Goal: Task Accomplishment & Management: Use online tool/utility

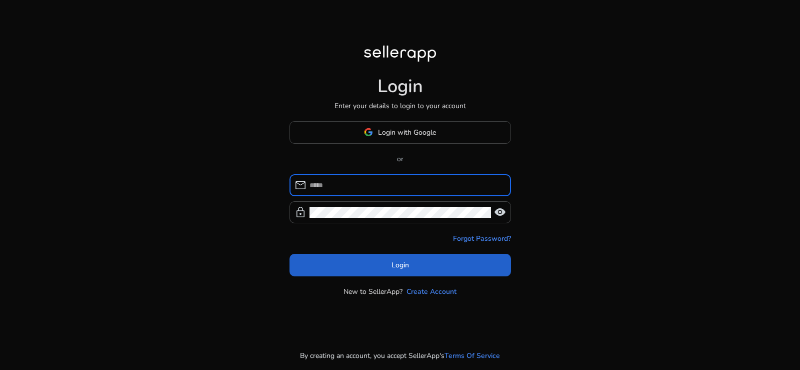
type input "**********"
click at [443, 266] on span at bounding box center [401, 265] width 222 height 24
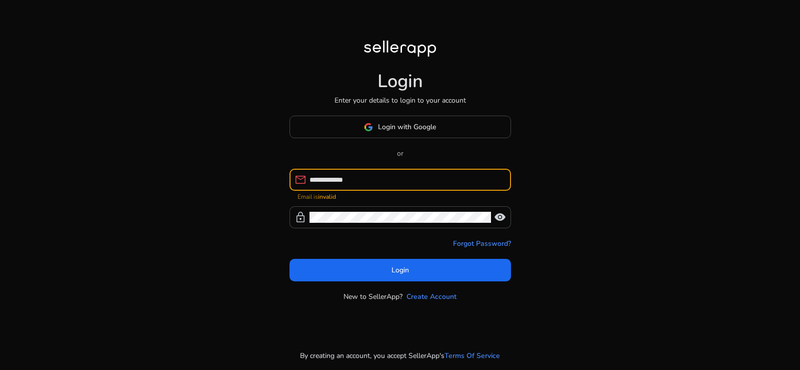
click at [369, 179] on input "**********" at bounding box center [407, 179] width 194 height 11
drag, startPoint x: 369, startPoint y: 179, endPoint x: 291, endPoint y: 185, distance: 78.3
click at [291, 185] on div "**********" at bounding box center [397, 180] width 214 height 22
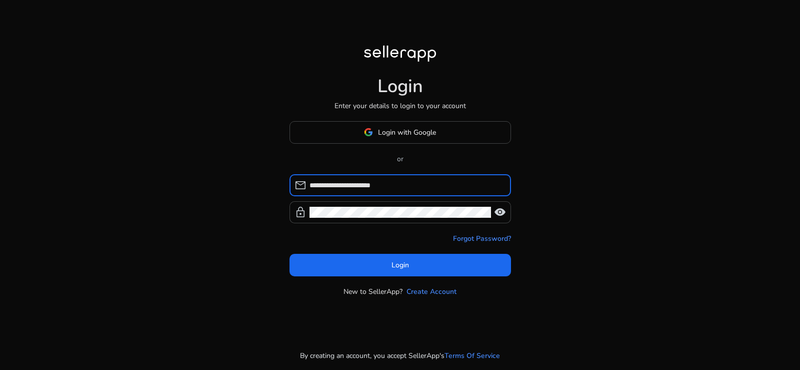
type input "**********"
click button "Login" at bounding box center [401, 265] width 222 height 23
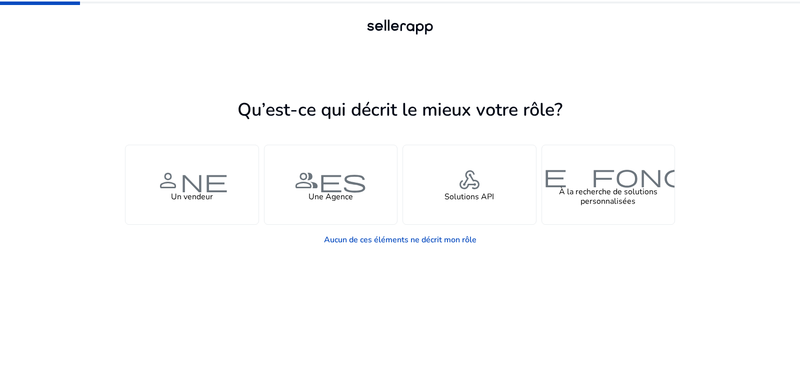
click at [778, 3] on div at bounding box center [400, 3] width 800 height 2
click at [779, 3] on div at bounding box center [400, 3] width 800 height 2
click at [781, 4] on mat-progress-bar at bounding box center [400, 2] width 800 height 5
click at [777, 2] on div at bounding box center [400, 3] width 800 height 2
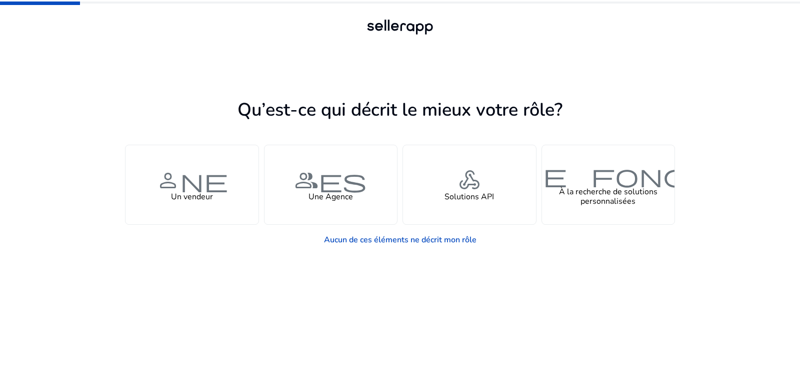
click at [777, 2] on div at bounding box center [400, 3] width 800 height 2
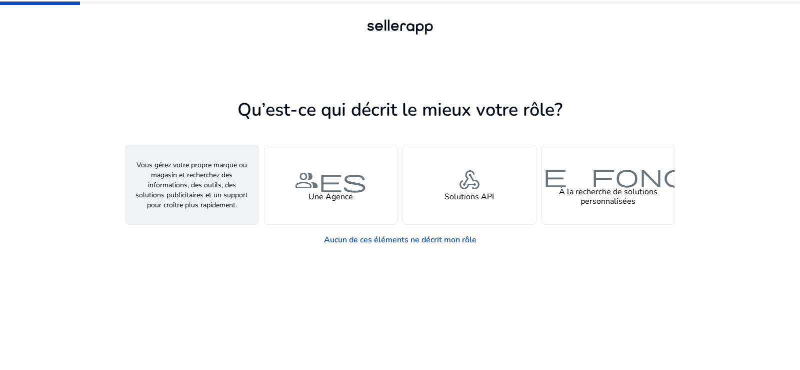
click at [187, 188] on font "personne" at bounding box center [192, 180] width 72 height 29
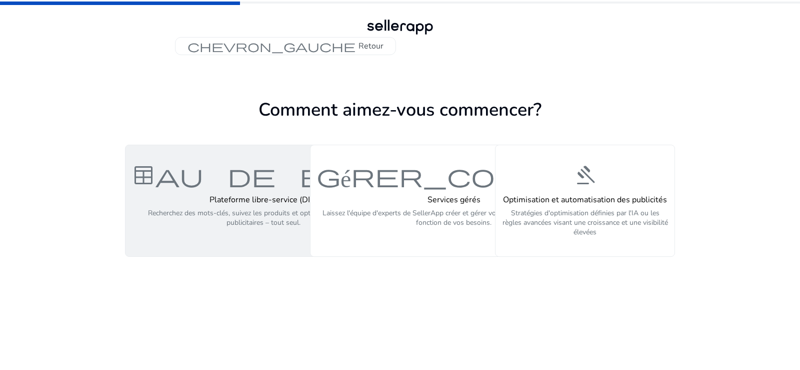
click at [206, 200] on h4 "Plateforme libre-service (DIY)" at bounding box center [264, 200] width 264 height 10
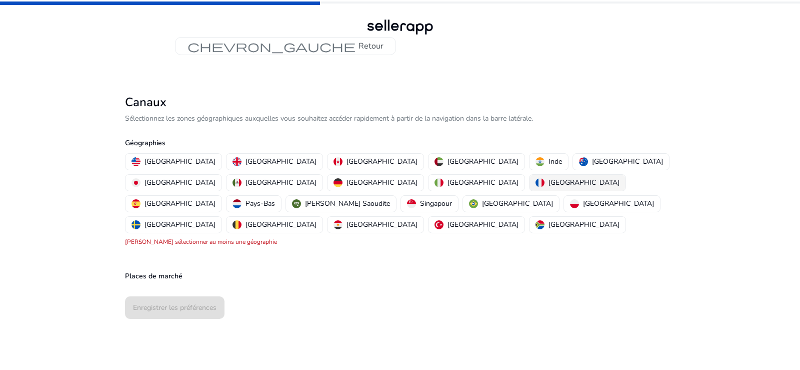
click at [549, 181] on font "[GEOGRAPHIC_DATA]" at bounding box center [584, 183] width 71 height 10
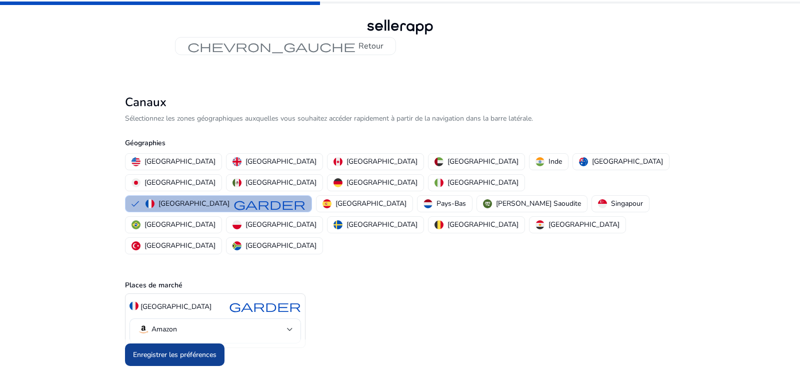
click at [201, 350] on font "Enregistrer les préférences" at bounding box center [175, 355] width 84 height 10
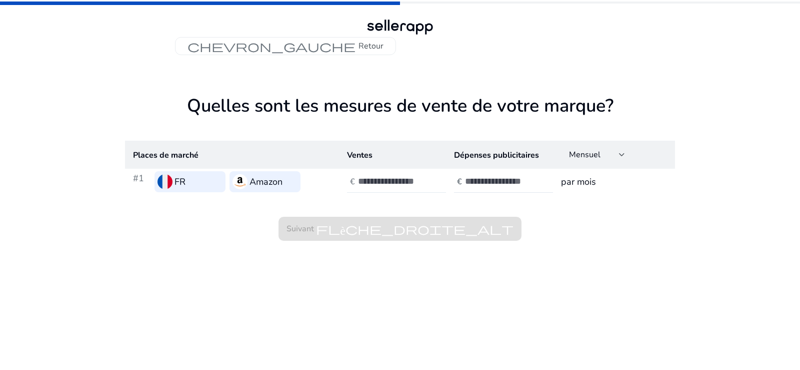
click at [420, 179] on input "*" at bounding box center [392, 181] width 68 height 11
type input "*"
click at [422, 182] on input "*" at bounding box center [392, 181] width 68 height 11
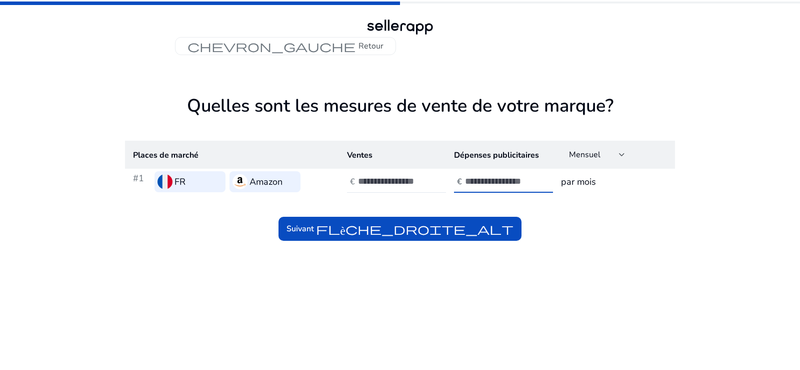
click at [528, 179] on input "*" at bounding box center [499, 181] width 68 height 11
type input "*"
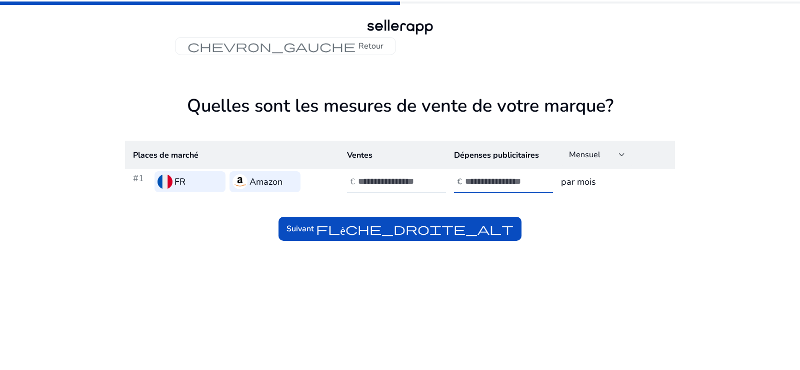
click at [528, 179] on input "*" at bounding box center [499, 181] width 68 height 11
click at [490, 180] on input "*" at bounding box center [499, 181] width 68 height 11
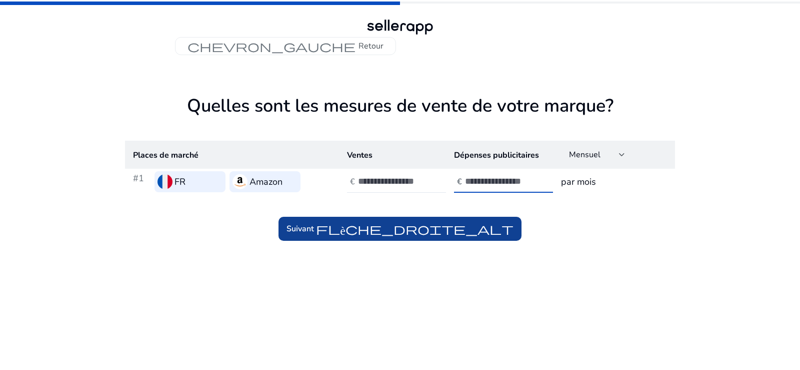
type input "***"
click at [505, 222] on font "flèche_droite_alt" at bounding box center [415, 229] width 198 height 14
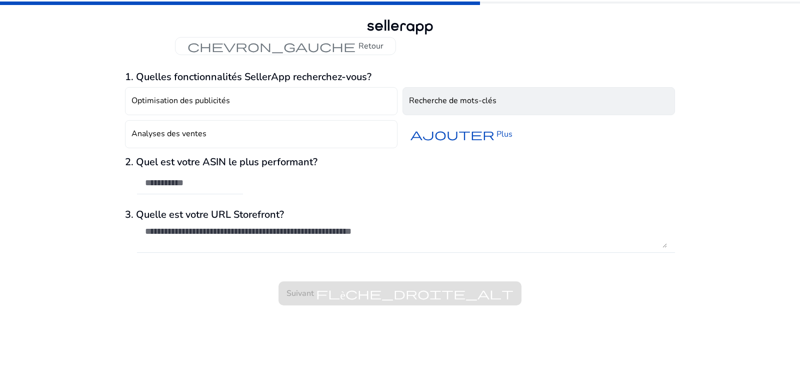
click at [429, 99] on font "Recherche de mots-clés" at bounding box center [453, 100] width 88 height 11
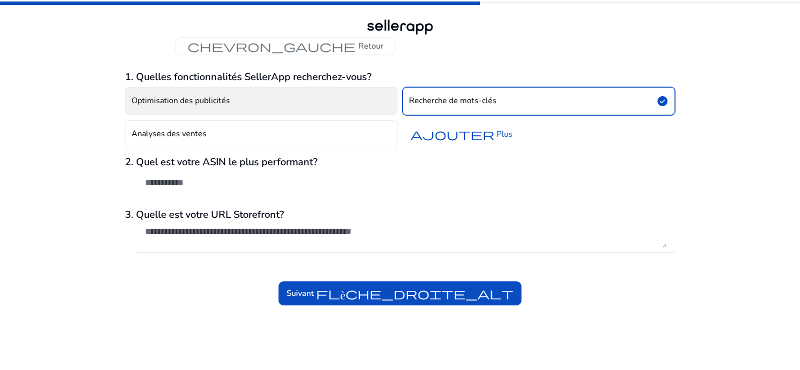
click at [204, 101] on font "Optimisation des publicités" at bounding box center [181, 100] width 99 height 11
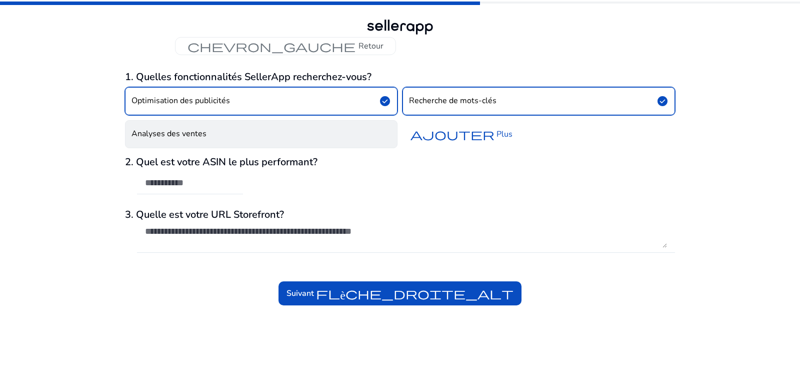
click at [269, 137] on button "Analyses des ventes" at bounding box center [261, 134] width 273 height 28
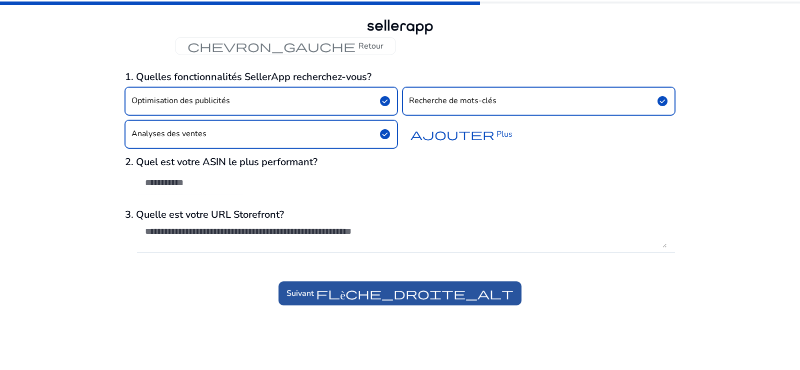
click at [467, 294] on font "flèche_droite_alt" at bounding box center [415, 293] width 198 height 14
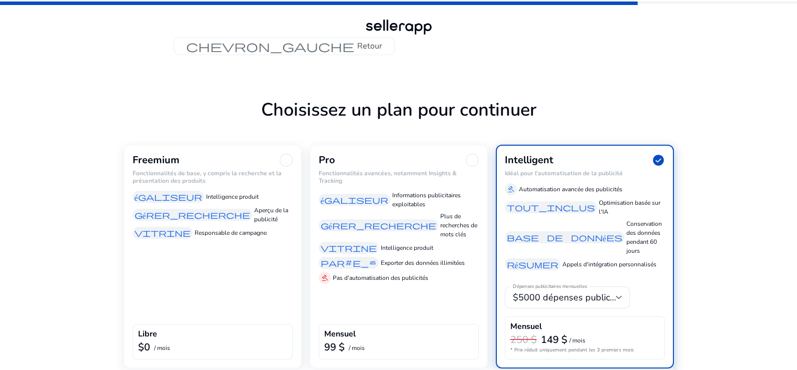
click at [191, 281] on div "Freemium Fonctionnalités de base, y compris la recherche et la présentation des…" at bounding box center [213, 257] width 178 height 224
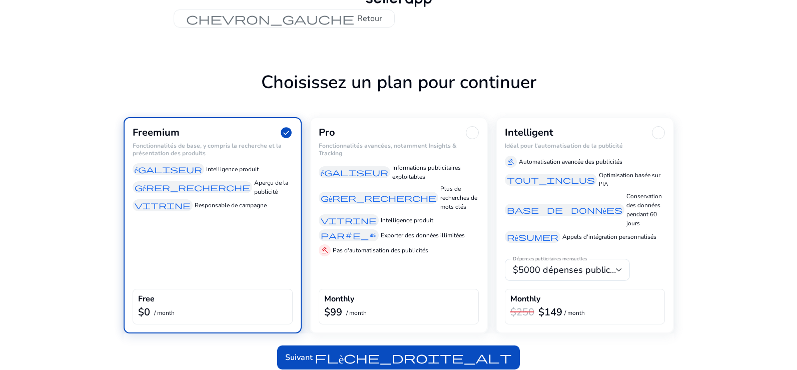
scroll to position [35, 0]
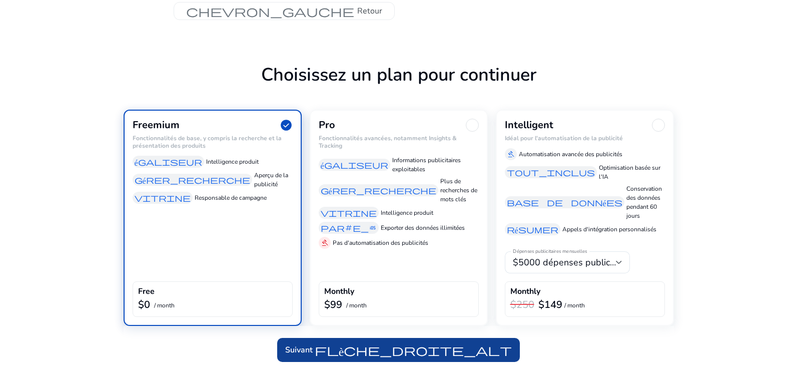
click at [491, 362] on span at bounding box center [398, 350] width 243 height 24
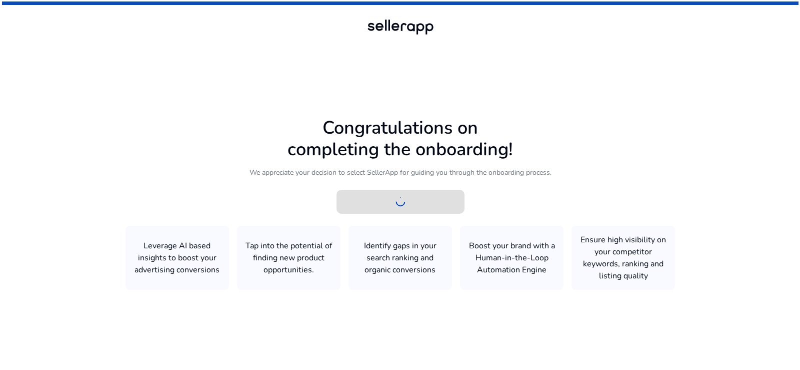
scroll to position [0, 0]
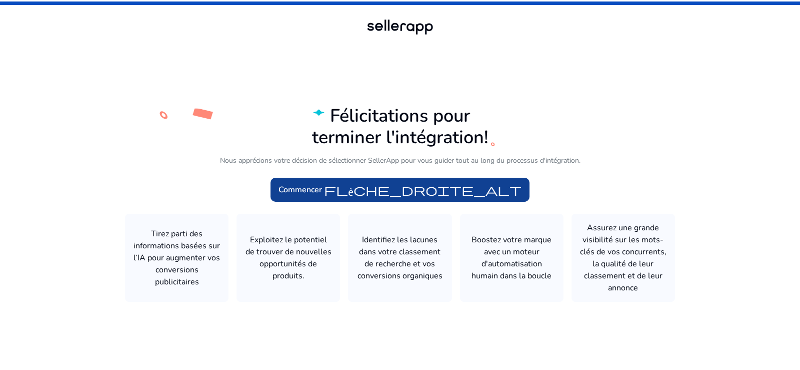
click at [437, 189] on font "flèche_droite_alt" at bounding box center [423, 190] width 198 height 14
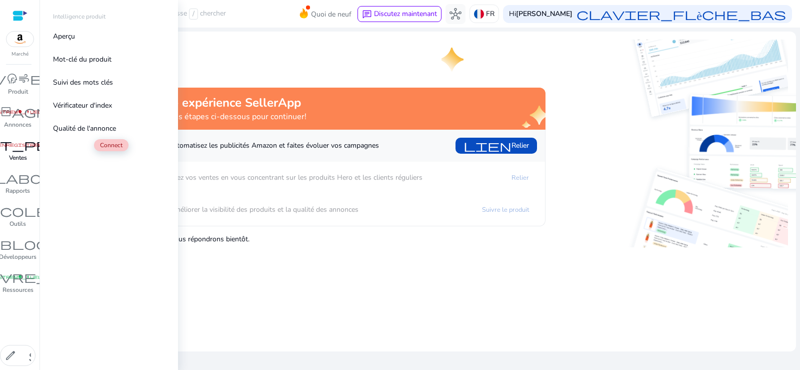
click at [24, 144] on font "enregistrement_manuel_fibre" at bounding box center [44, 144] width 92 height 5
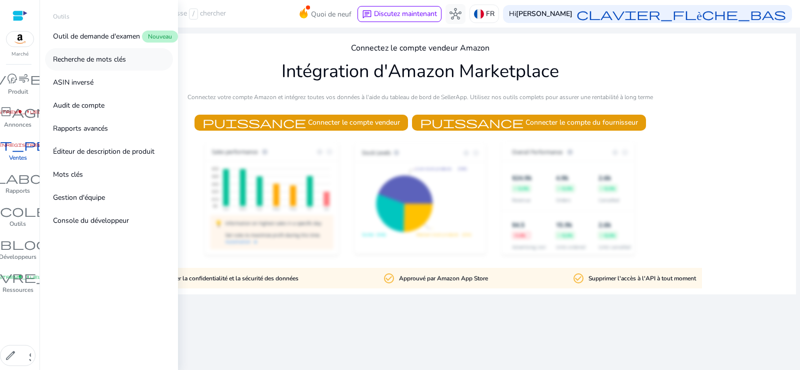
click at [80, 61] on font "Recherche de mots clés" at bounding box center [89, 60] width 73 height 10
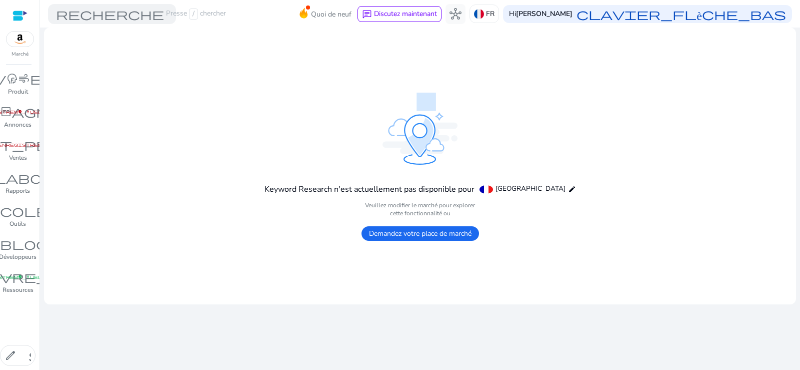
click at [412, 233] on font "Demandez votre place de marché" at bounding box center [420, 234] width 103 height 10
click at [141, 16] on font "recherche" at bounding box center [110, 14] width 108 height 14
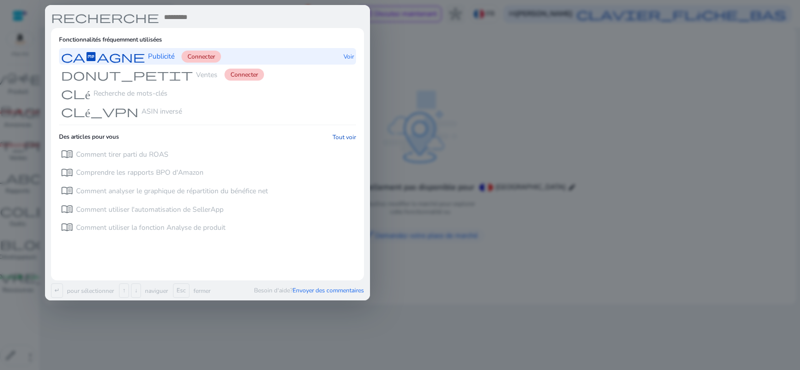
click at [174, 59] on font "Publicité" at bounding box center [161, 57] width 27 height 10
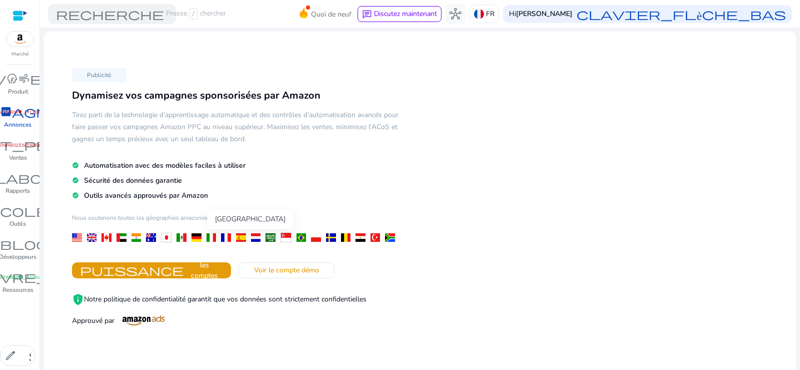
click at [226, 238] on div at bounding box center [226, 237] width 10 height 9
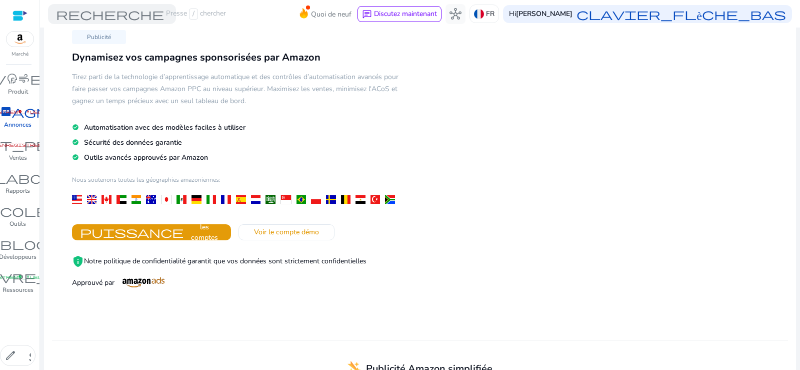
scroll to position [32, 0]
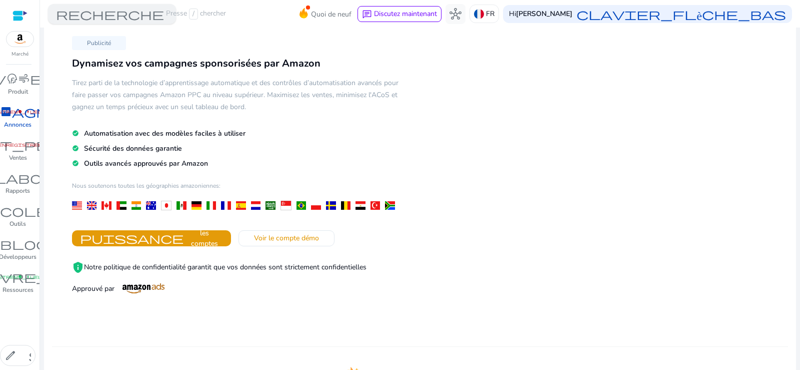
click at [157, 18] on font "recherche" at bounding box center [110, 14] width 108 height 14
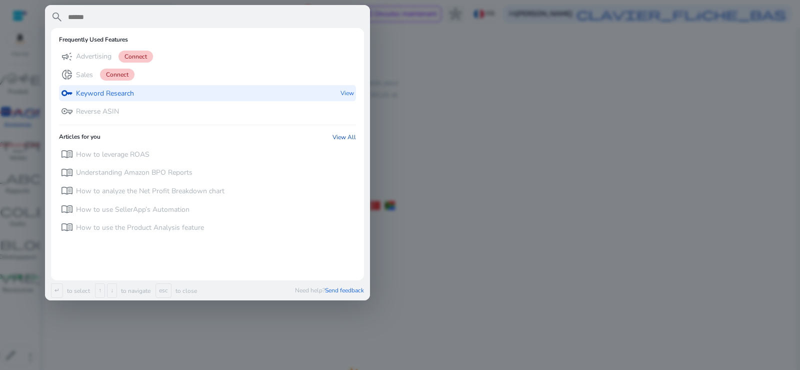
click at [134, 96] on p "Keyword Research" at bounding box center [105, 94] width 58 height 10
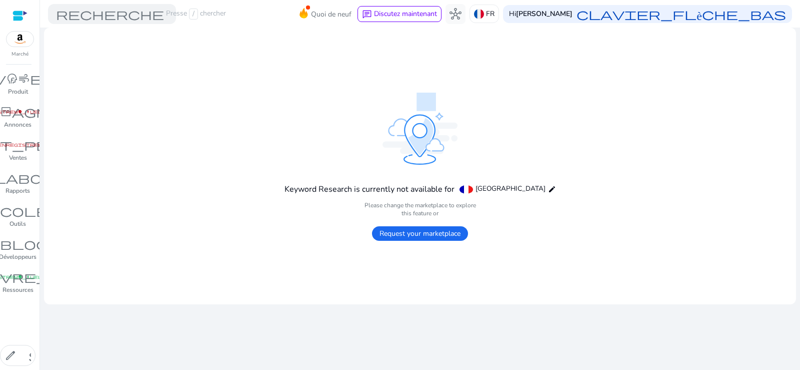
click at [416, 234] on span "Request your marketplace" at bounding box center [420, 233] width 96 height 15
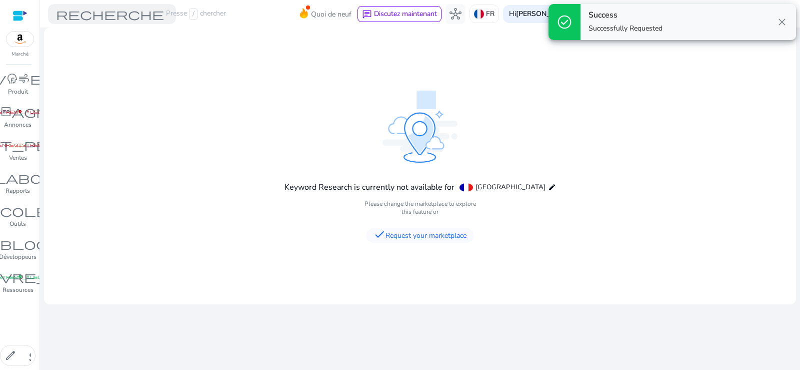
click at [416, 234] on span "check Request your marketplace" at bounding box center [420, 235] width 108 height 15
click at [548, 187] on mat-icon "edit" at bounding box center [552, 187] width 8 height 8
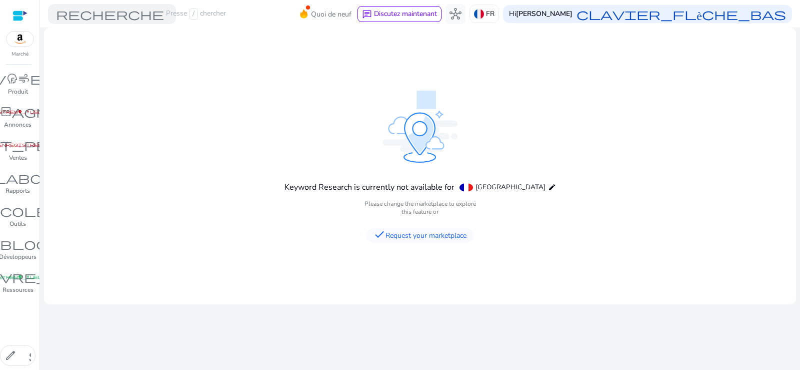
click at [271, 26] on mat-toolbar "recherche Presse / chercher Quoi de neuf chat Discutez maintenant hub FR Hi [PE…" at bounding box center [420, 14] width 760 height 28
click at [24, 87] on p "Produit" at bounding box center [18, 91] width 20 height 9
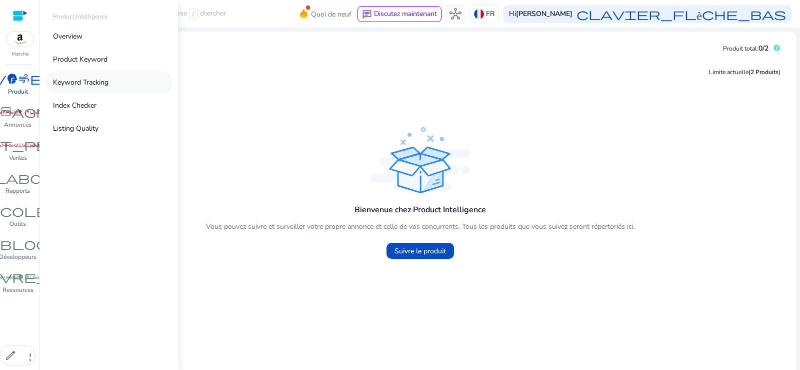
click at [86, 84] on p "Keyword Tracking" at bounding box center [81, 82] width 56 height 11
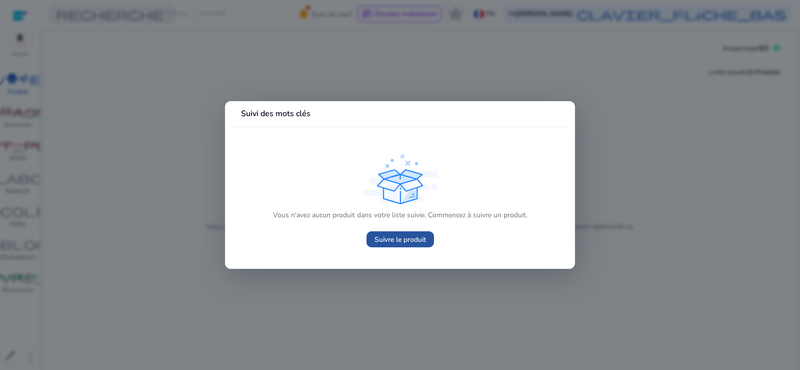
click at [378, 238] on font "Suivre le produit" at bounding box center [401, 240] width 52 height 10
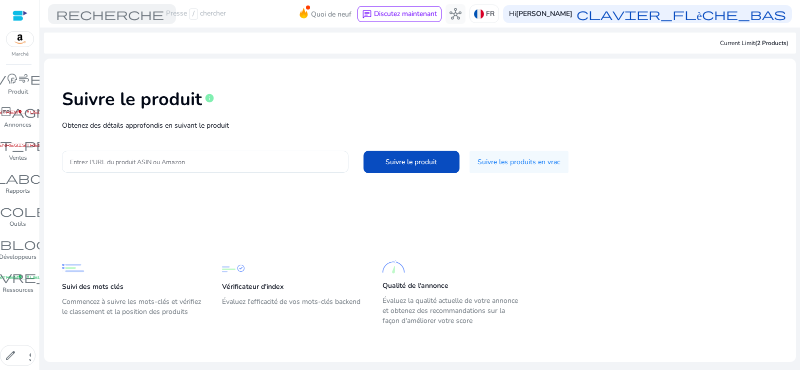
click at [224, 163] on input "Entrez l'URL du produit ASIN ou Amazon" at bounding box center [205, 161] width 271 height 11
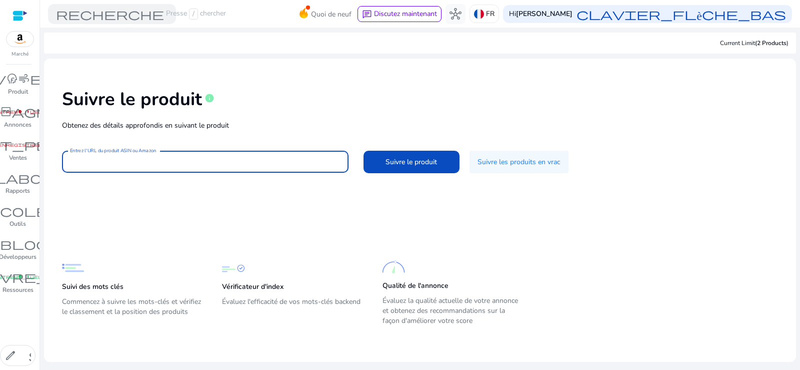
paste input "**********"
type input "**********"
click at [431, 160] on font "Suivre le produit" at bounding box center [412, 162] width 52 height 10
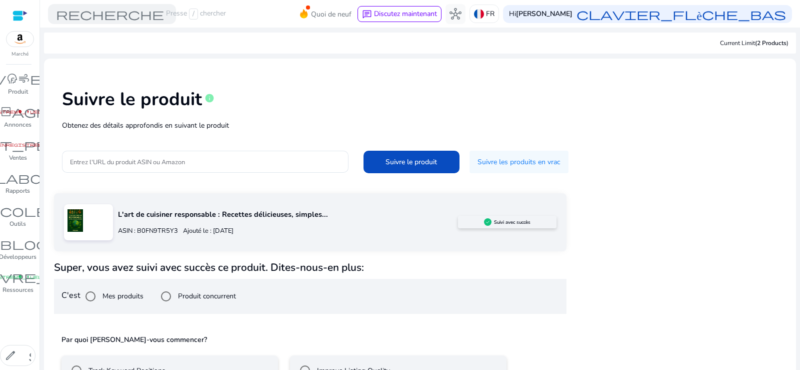
click at [309, 314] on div "Super, vous avez suivi avec succès ce produit. Dites-nous-en plus: C'est Mes pr…" at bounding box center [310, 346] width 513 height 170
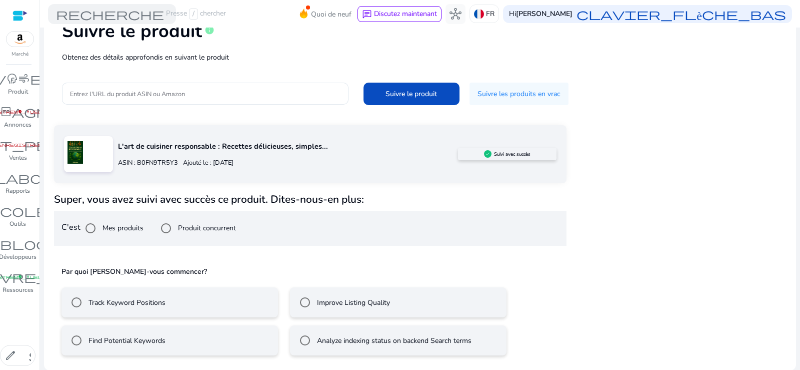
scroll to position [69, 0]
click at [103, 300] on label "Track Keyword Positions" at bounding box center [126, 302] width 79 height 11
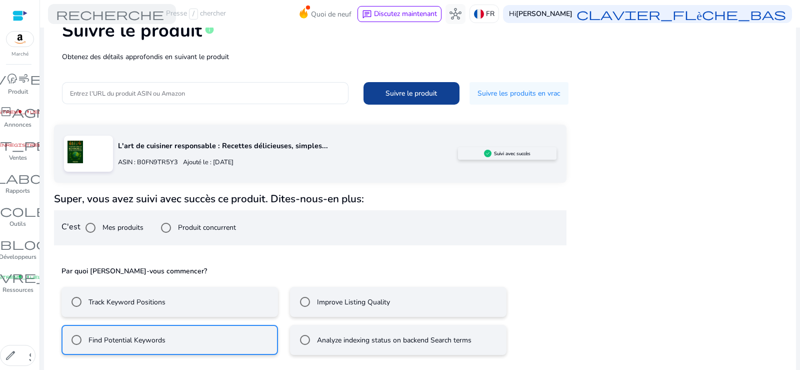
click at [427, 97] on font "Suivre le produit" at bounding box center [412, 94] width 52 height 10
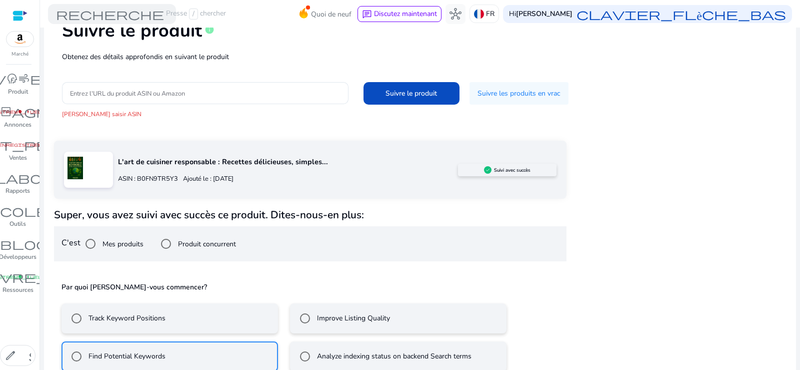
click at [484, 171] on img at bounding box center [488, 170] width 8 height 8
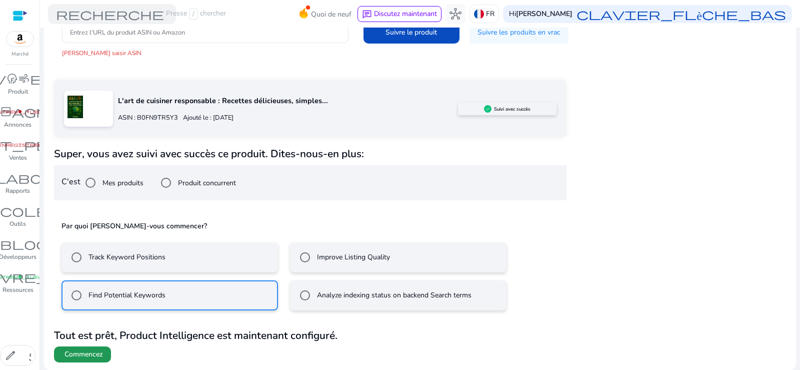
click at [81, 354] on font "Commencez" at bounding box center [84, 354] width 39 height 10
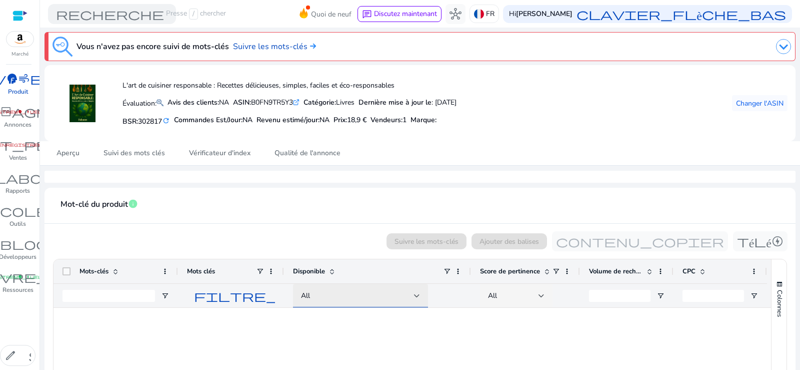
click at [419, 298] on div at bounding box center [417, 296] width 6 height 12
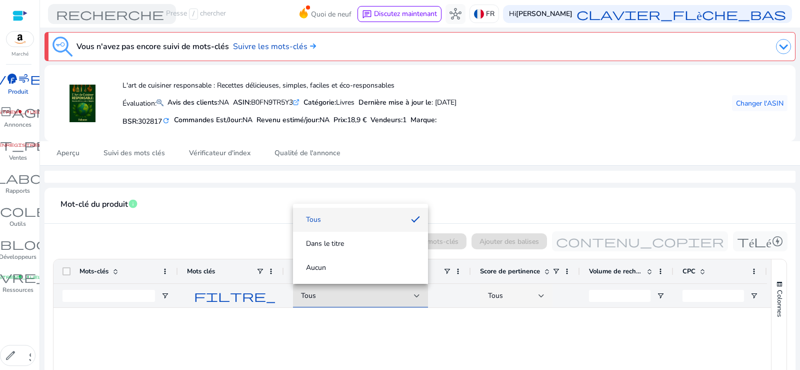
click at [418, 298] on div at bounding box center [400, 185] width 800 height 370
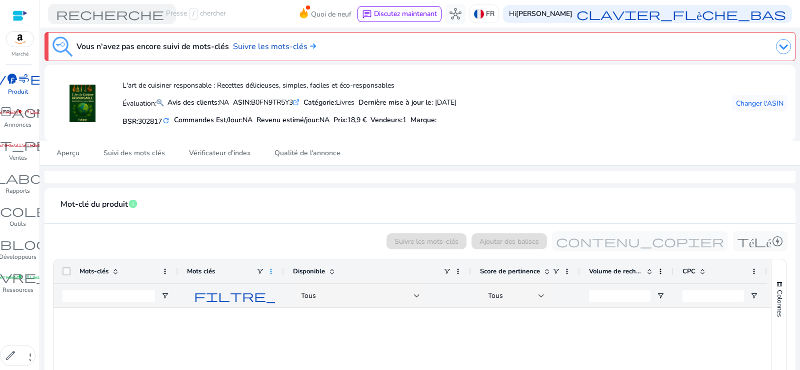
click at [269, 271] on span at bounding box center [271, 271] width 8 height 8
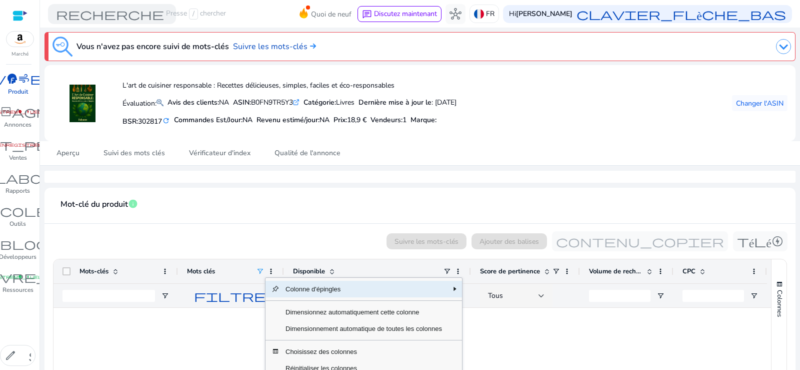
click at [260, 270] on span at bounding box center [260, 271] width 8 height 8
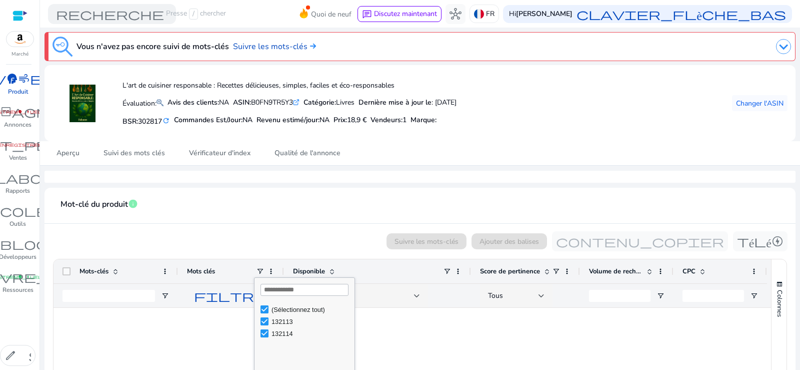
click at [269, 311] on div "(Sélectionnez tout)" at bounding box center [308, 309] width 94 height 12
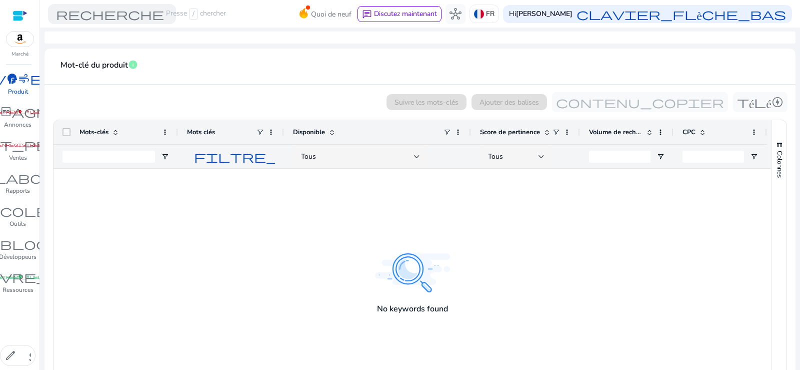
scroll to position [187, 0]
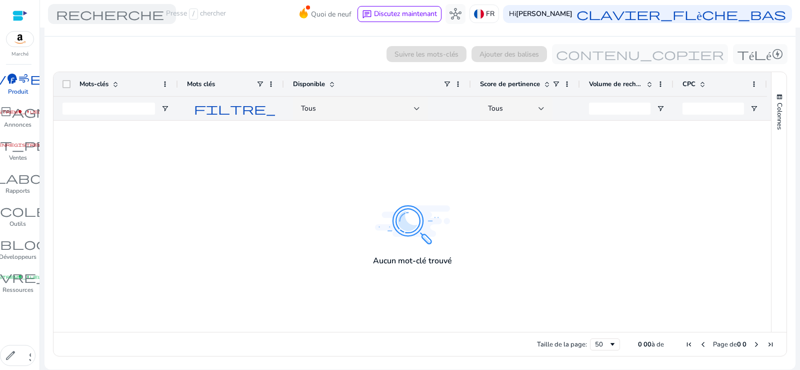
click at [407, 223] on div at bounding box center [413, 226] width 718 height 211
click at [630, 108] on input "Rechercher l'entrée du filtre de volume" at bounding box center [620, 109] width 62 height 12
type input "*"
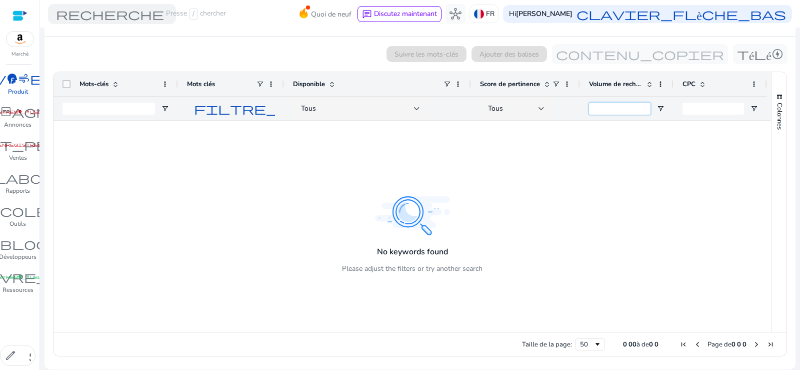
scroll to position [0, 0]
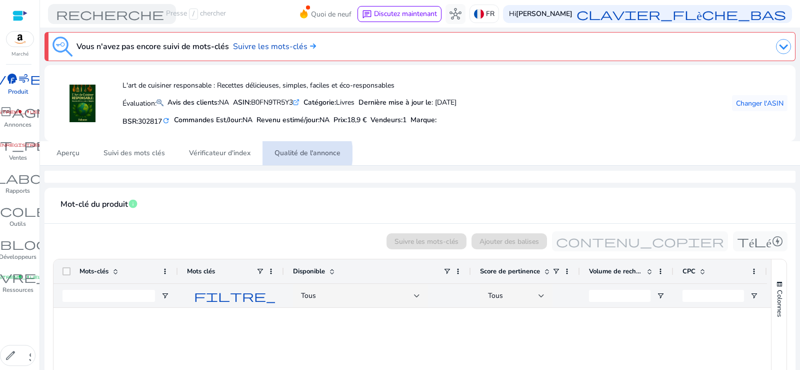
click at [301, 154] on font "Qualité de l'annonce" at bounding box center [308, 153] width 66 height 10
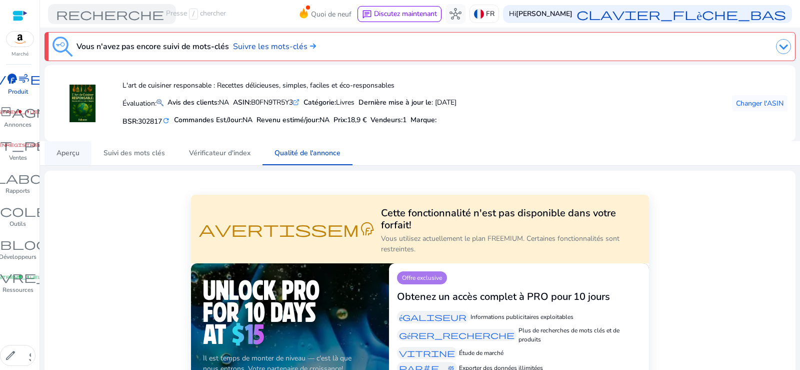
click at [63, 153] on font "Aperçu" at bounding box center [68, 153] width 23 height 10
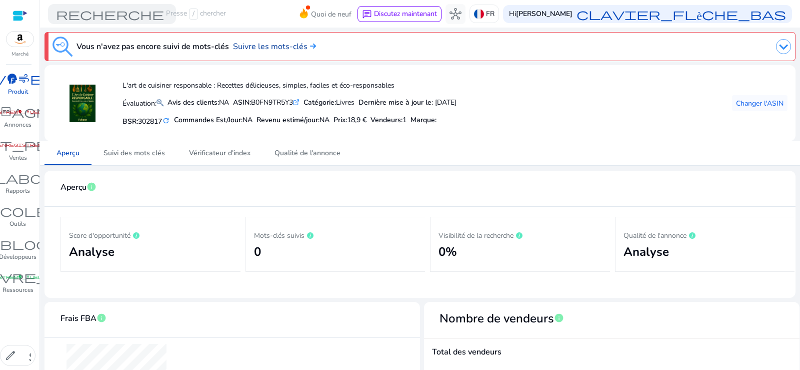
click at [282, 48] on font "Suivre les mots-clés" at bounding box center [270, 46] width 75 height 11
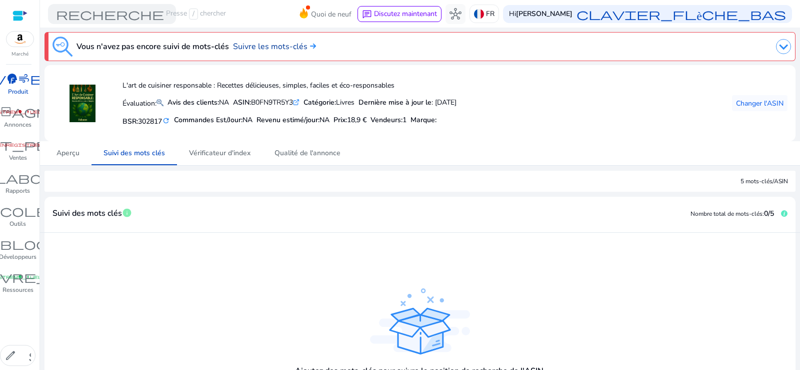
scroll to position [94, 0]
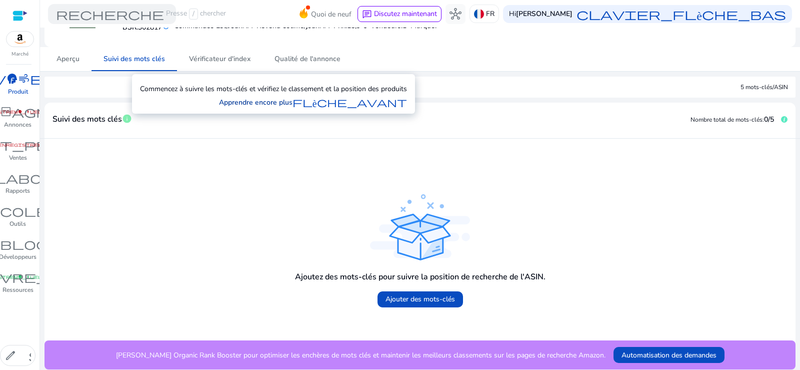
click at [311, 100] on font "flèche_avant" at bounding box center [350, 102] width 115 height 12
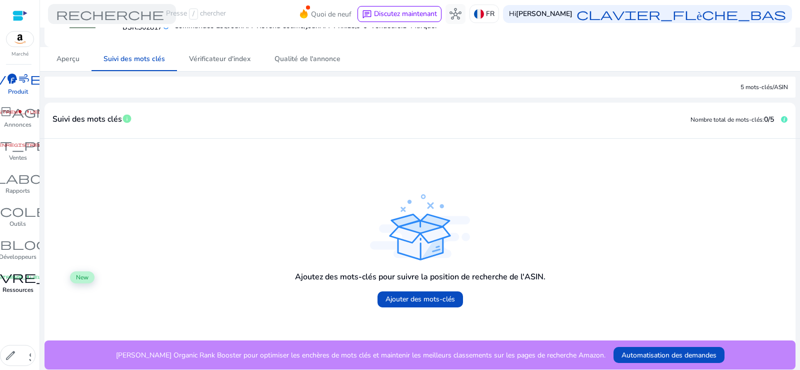
click at [11, 283] on font "livre_4" at bounding box center [18, 277] width 84 height 14
